Goal: Check status: Check status

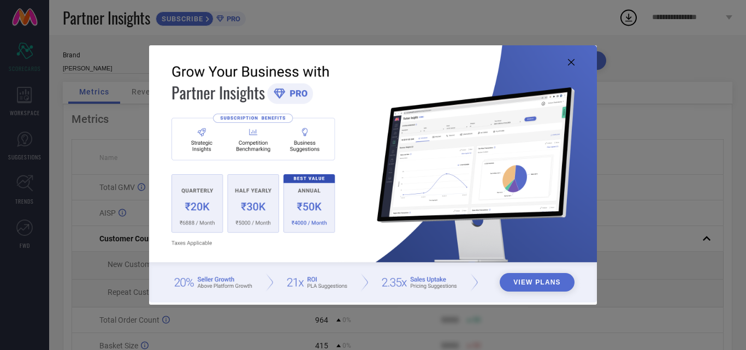
click at [573, 60] on icon at bounding box center [571, 62] width 7 height 7
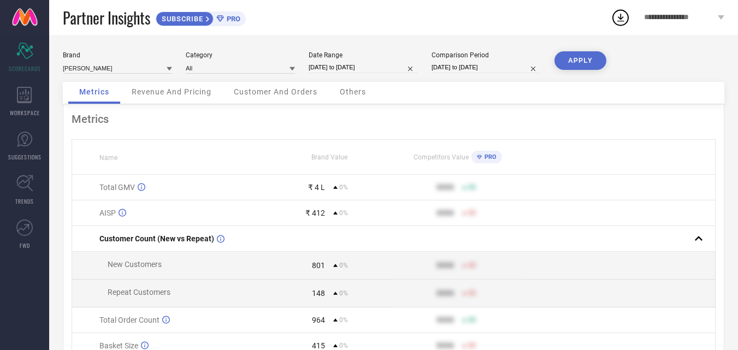
click at [349, 73] on div "Date Range [DATE] to [DATE]" at bounding box center [363, 62] width 109 height 22
select select "9"
select select "2025"
select select "10"
select select "2025"
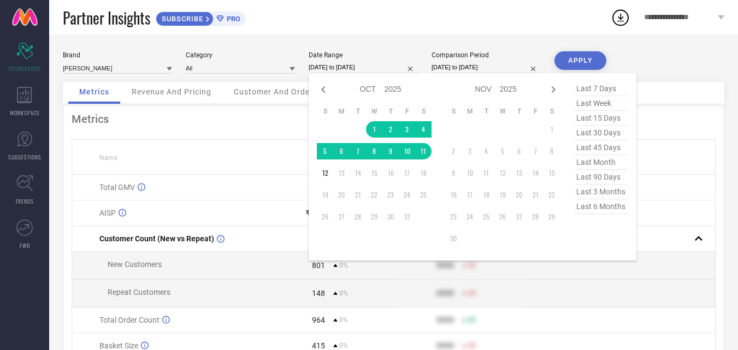
click at [350, 67] on input "[DATE] to [DATE]" at bounding box center [363, 67] width 109 height 11
click at [327, 174] on td "12" at bounding box center [325, 173] width 16 height 16
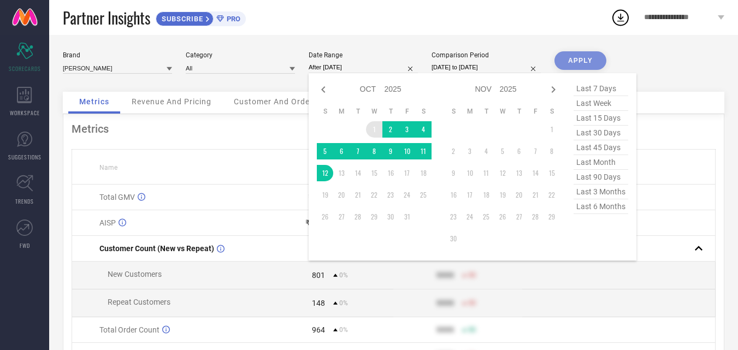
type input "[DATE] to [DATE]"
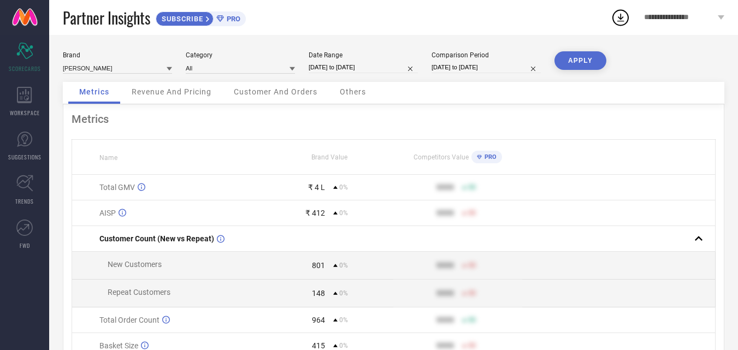
select select "9"
select select "2025"
select select "10"
select select "2025"
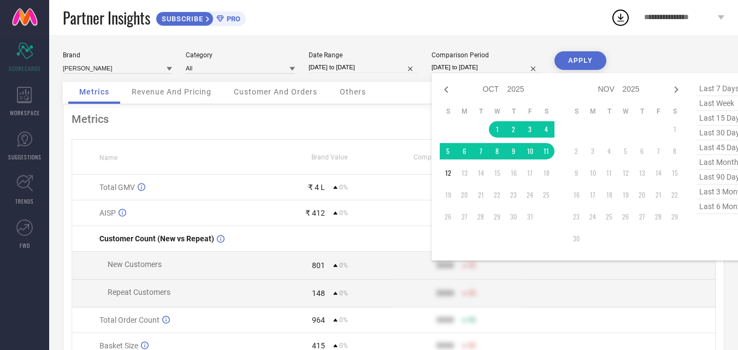
click at [468, 63] on input "[DATE] to [DATE]" at bounding box center [486, 67] width 109 height 11
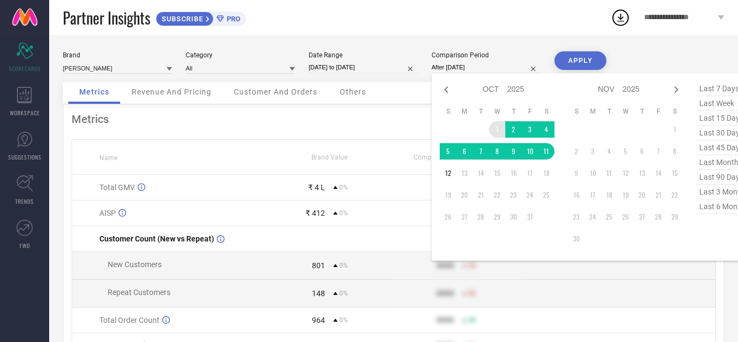
click at [492, 127] on td "1" at bounding box center [497, 129] width 16 height 16
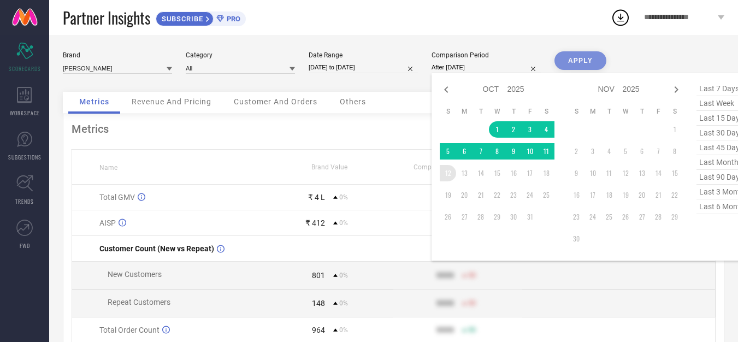
type input "[DATE] to [DATE]"
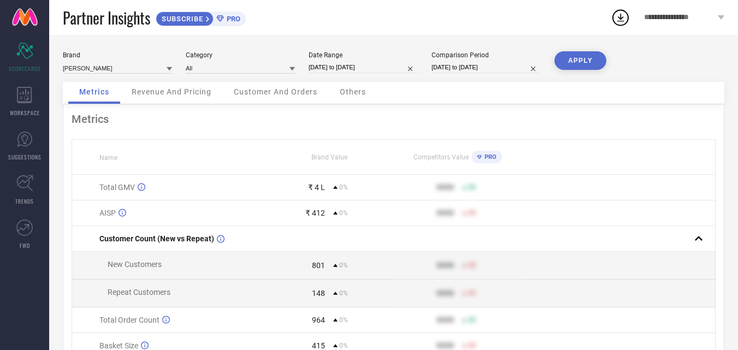
click at [592, 60] on button "APPLY" at bounding box center [581, 60] width 52 height 19
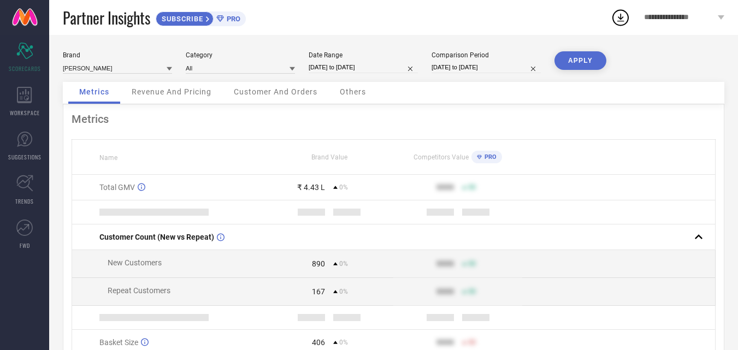
scroll to position [105, 0]
